Goal: Information Seeking & Learning: Learn about a topic

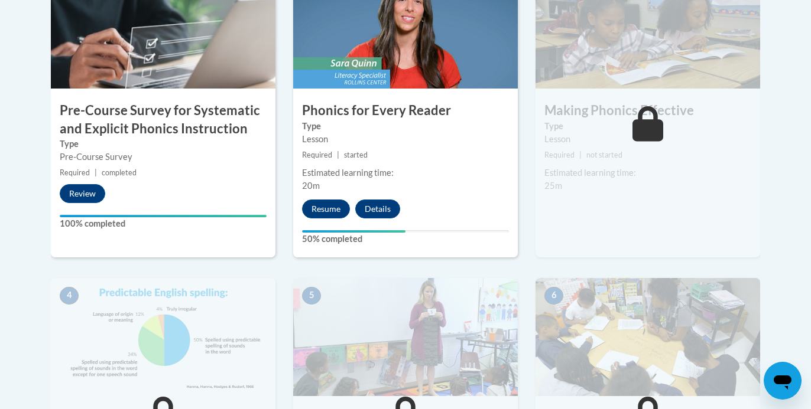
scroll to position [431, 0]
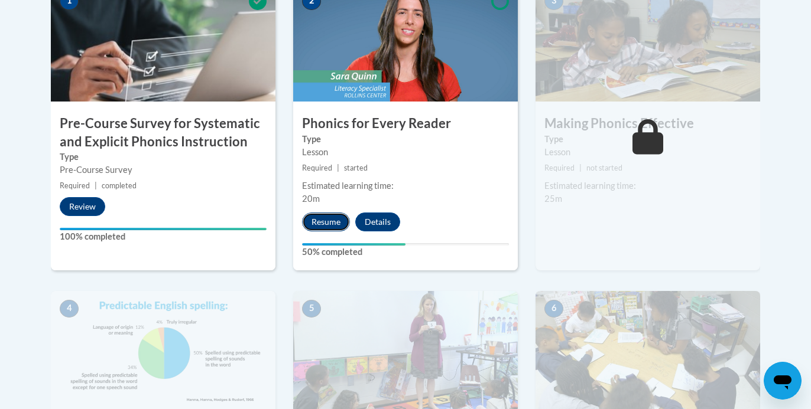
click at [327, 219] on button "Resume" at bounding box center [326, 222] width 48 height 19
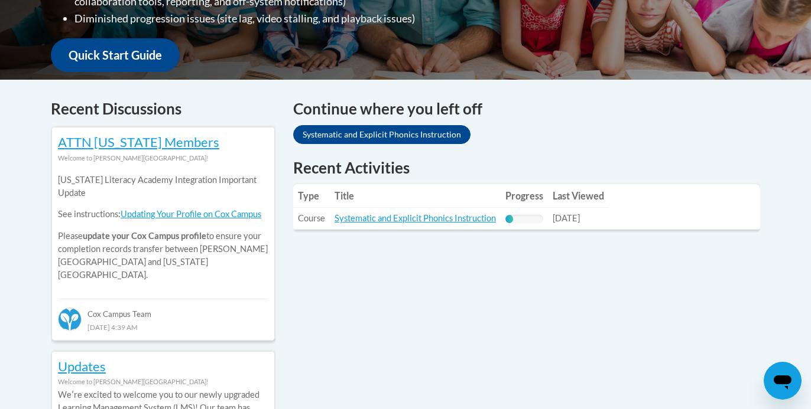
scroll to position [423, 0]
click at [407, 222] on link "Systematic and Explicit Phonics Instruction" at bounding box center [414, 218] width 161 height 10
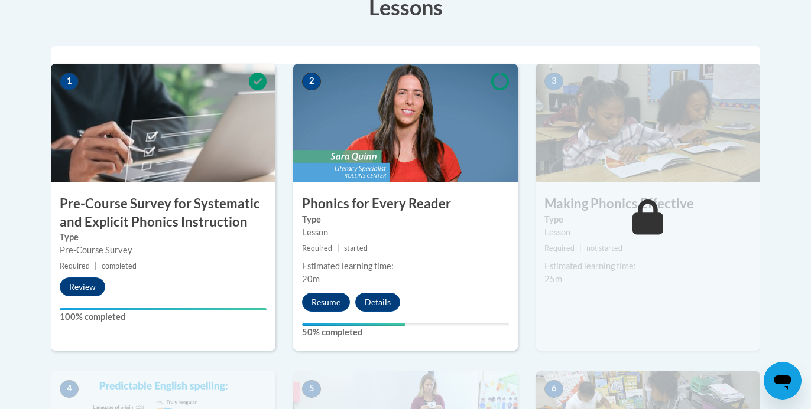
scroll to position [368, 0]
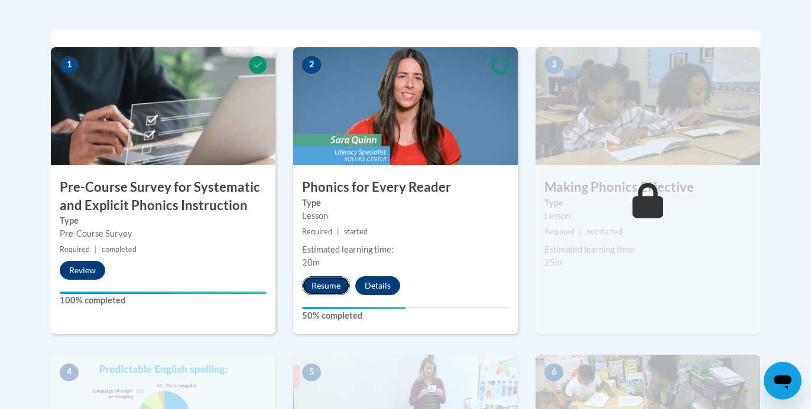
click at [337, 285] on button "Resume" at bounding box center [326, 286] width 48 height 19
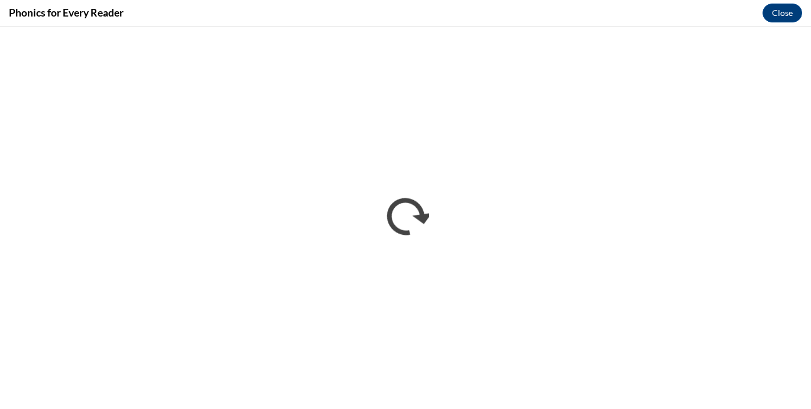
scroll to position [0, 0]
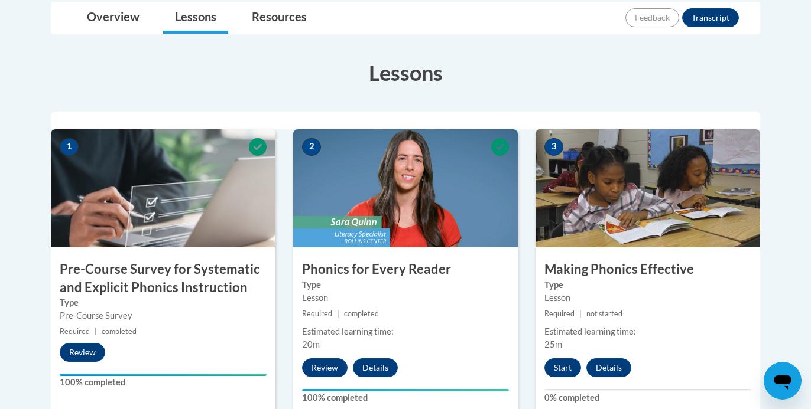
scroll to position [291, 0]
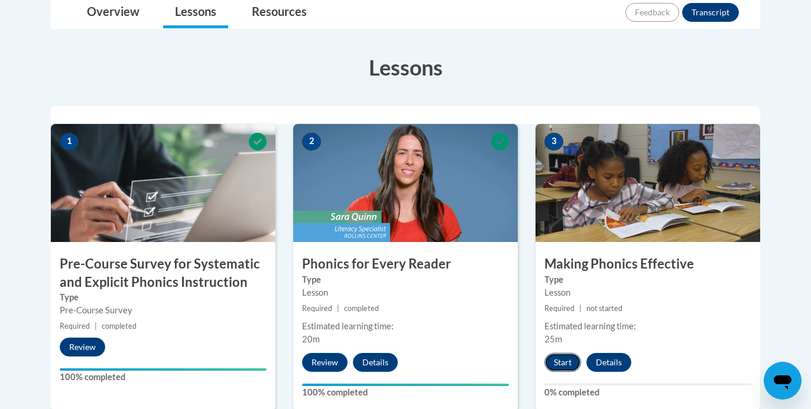
click at [563, 362] on button "Start" at bounding box center [562, 362] width 37 height 19
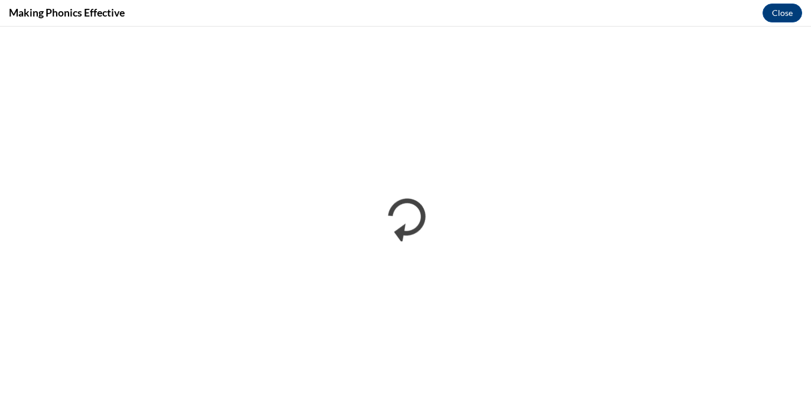
scroll to position [0, 0]
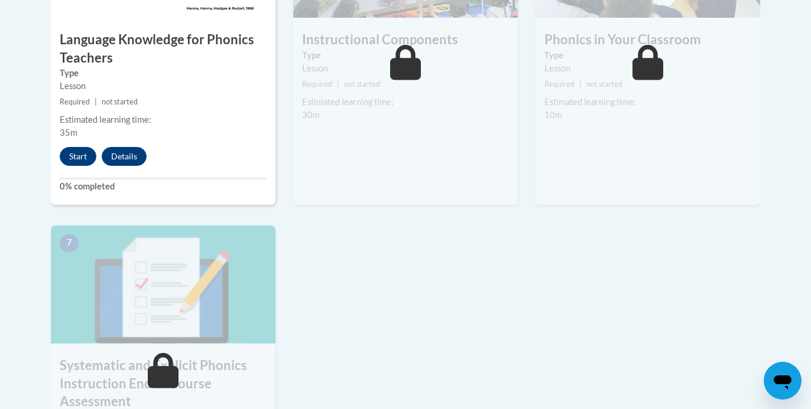
scroll to position [821, 0]
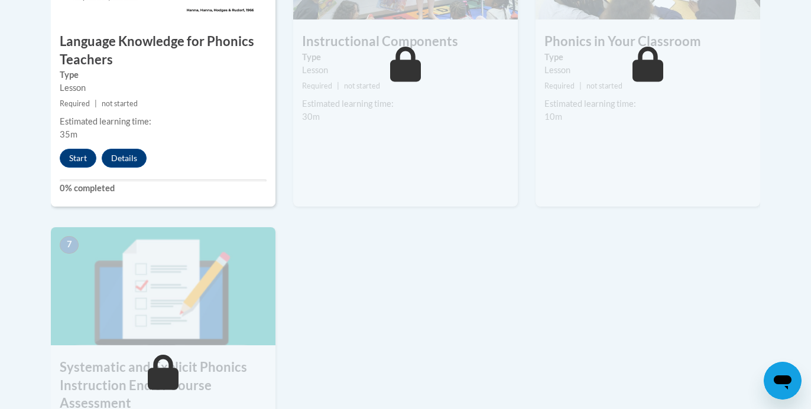
click at [87, 147] on div "4 Language Knowledge for Phonics Teachers Type Lesson Required | not started Es…" at bounding box center [163, 53] width 225 height 305
click at [80, 160] on button "Start" at bounding box center [78, 158] width 37 height 19
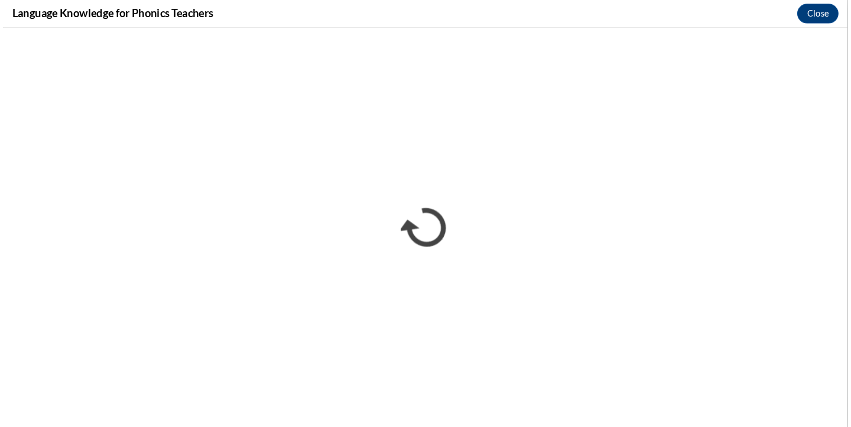
scroll to position [0, 0]
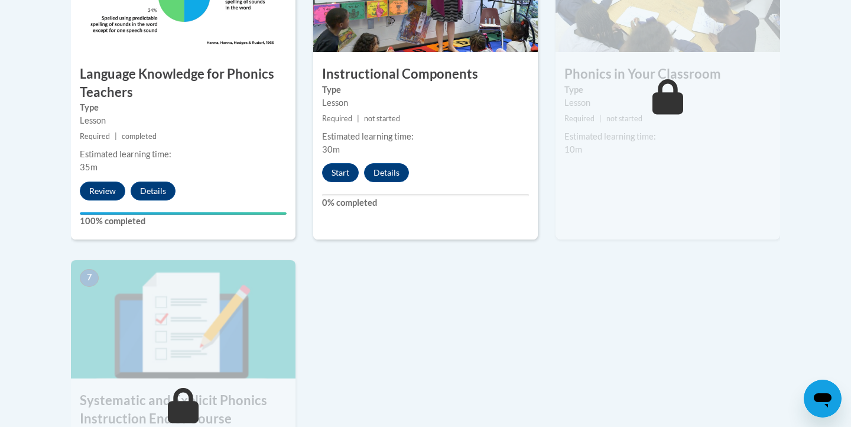
scroll to position [788, 0]
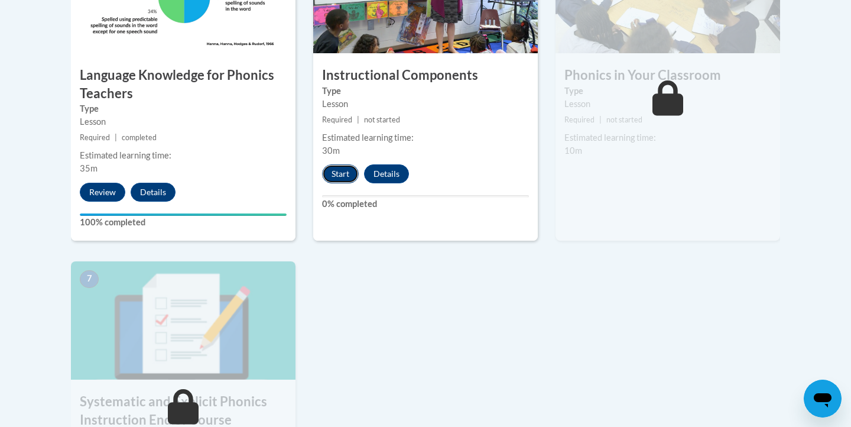
click at [340, 177] on button "Start" at bounding box center [340, 173] width 37 height 19
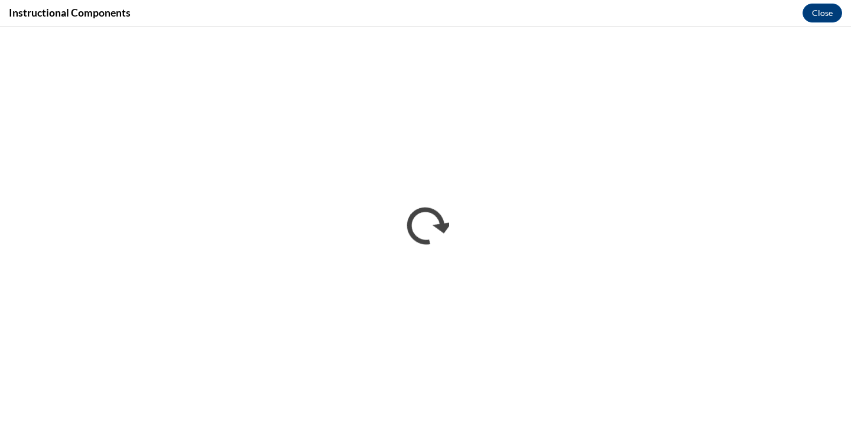
scroll to position [0, 0]
